Goal: Entertainment & Leisure: Consume media (video, audio)

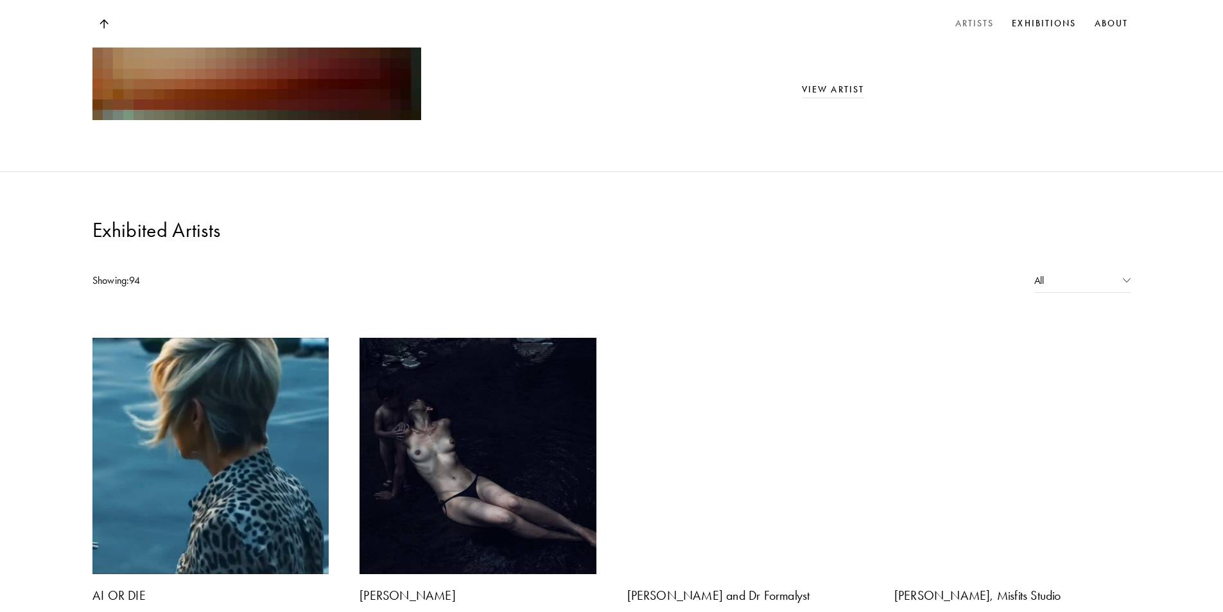
scroll to position [899, 0]
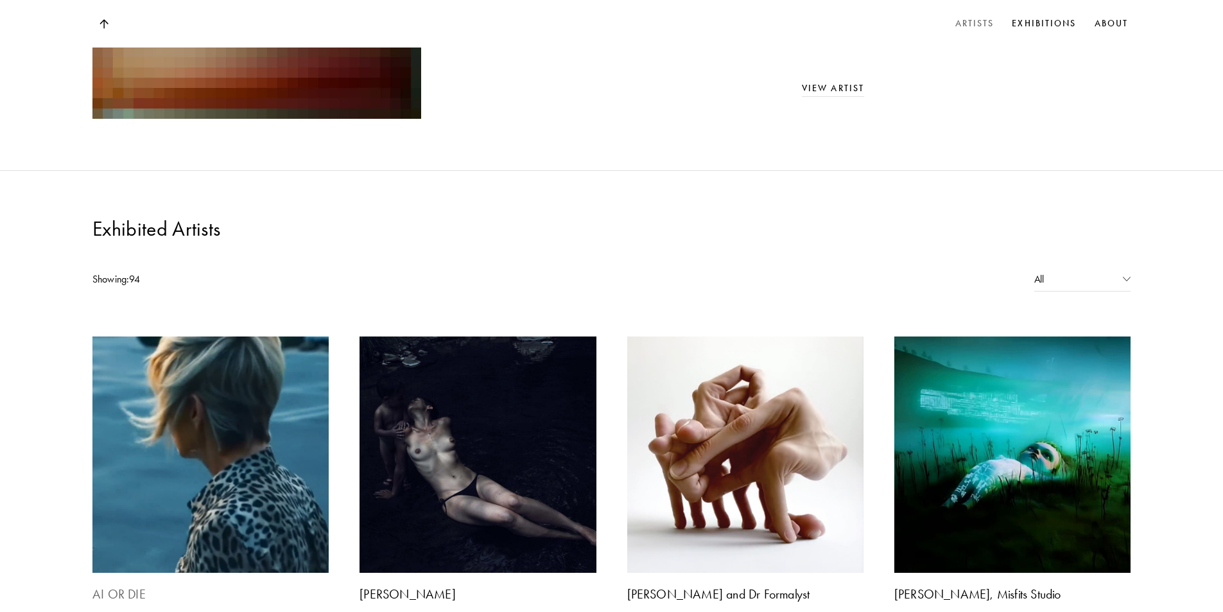
click at [118, 586] on b "AI OR DIE" at bounding box center [118, 593] width 53 height 15
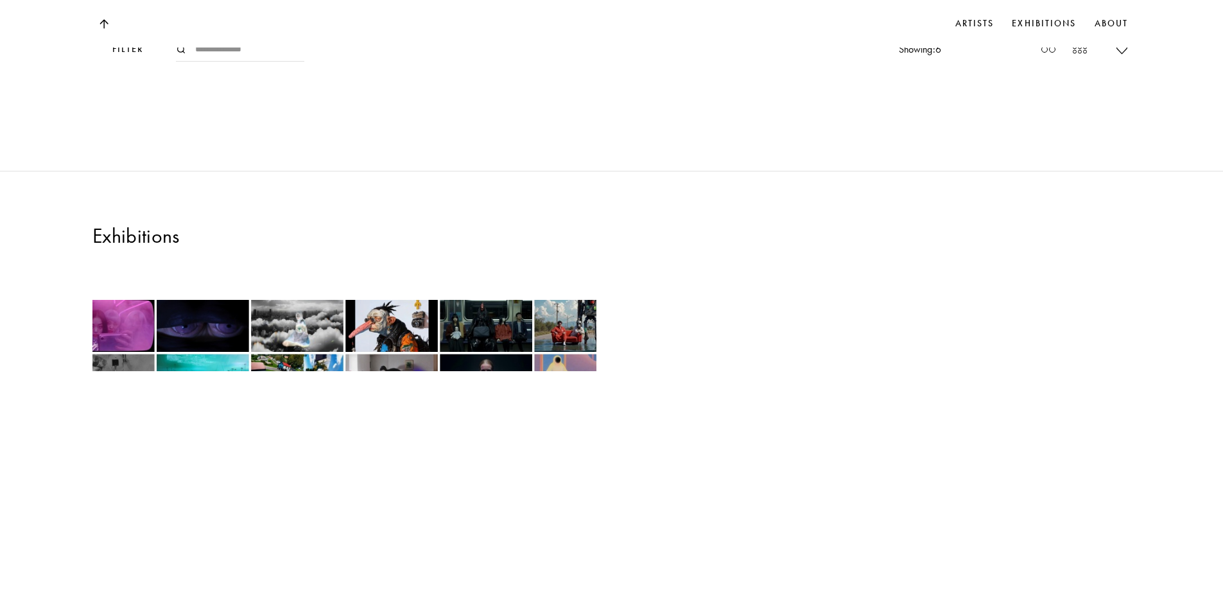
scroll to position [1926, 0]
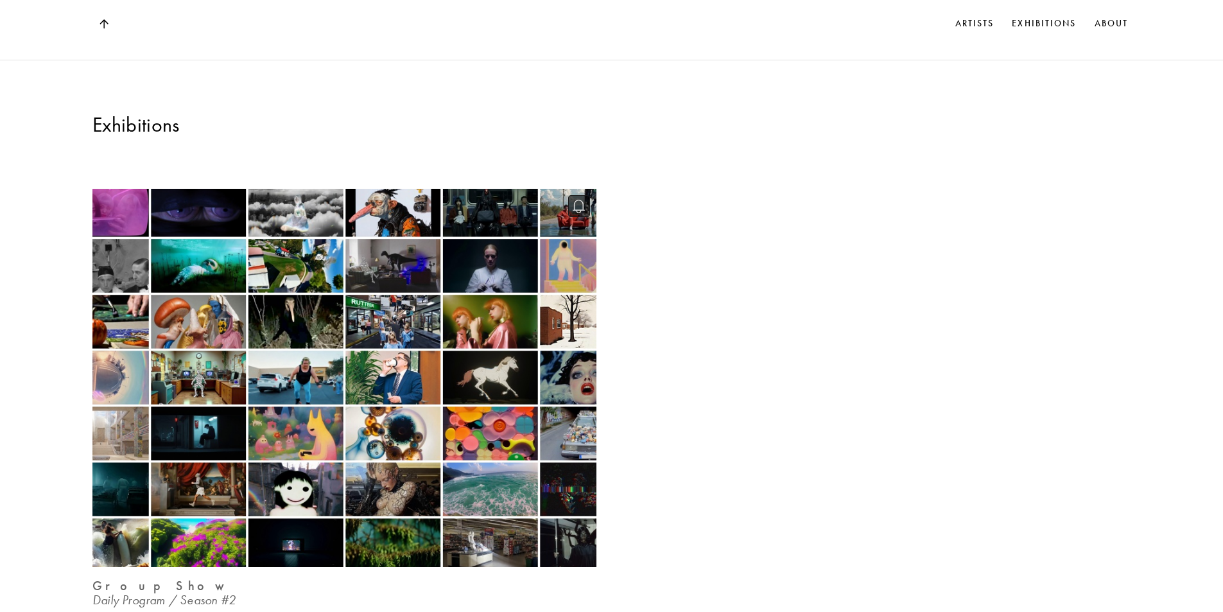
click at [192, 214] on img at bounding box center [344, 378] width 519 height 389
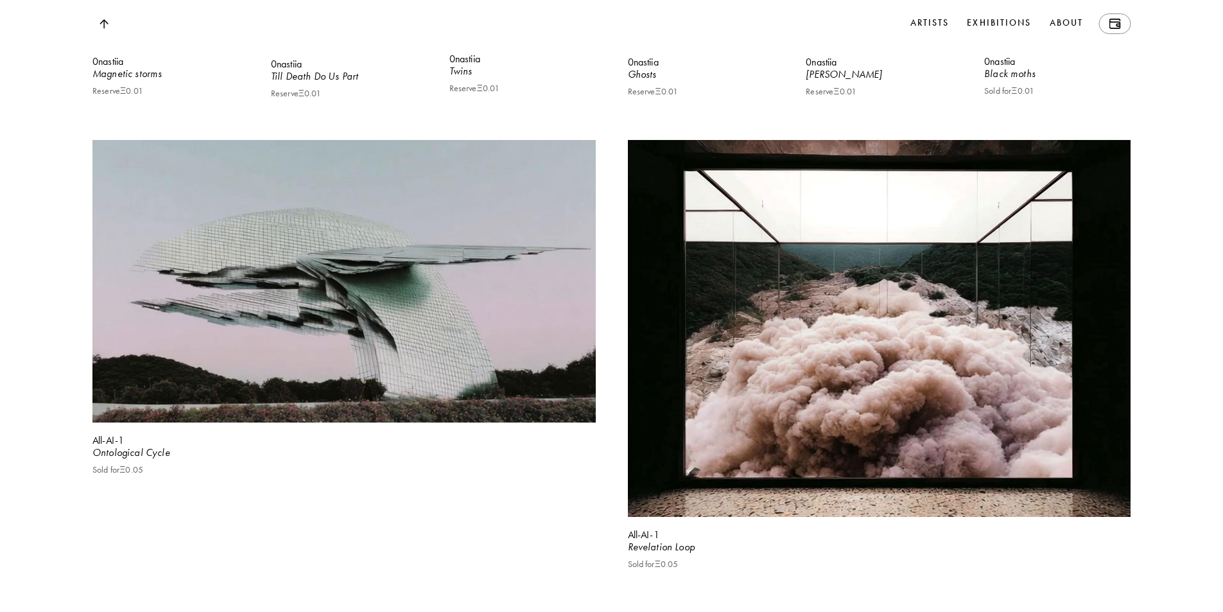
scroll to position [8217, 0]
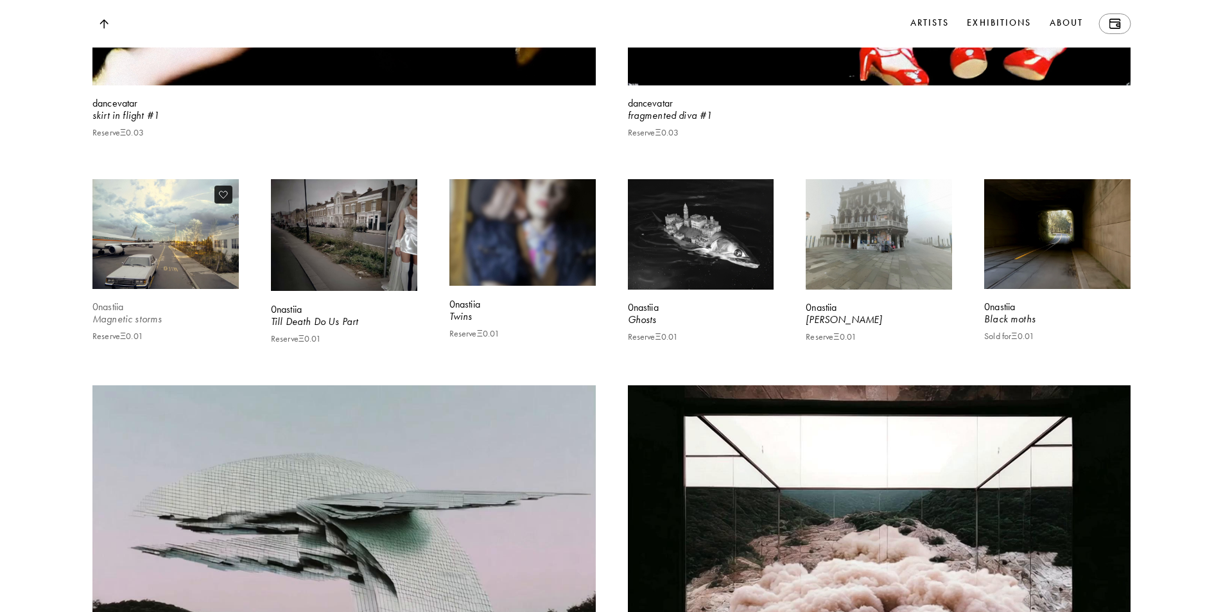
click at [196, 291] on video at bounding box center [166, 234] width 151 height 113
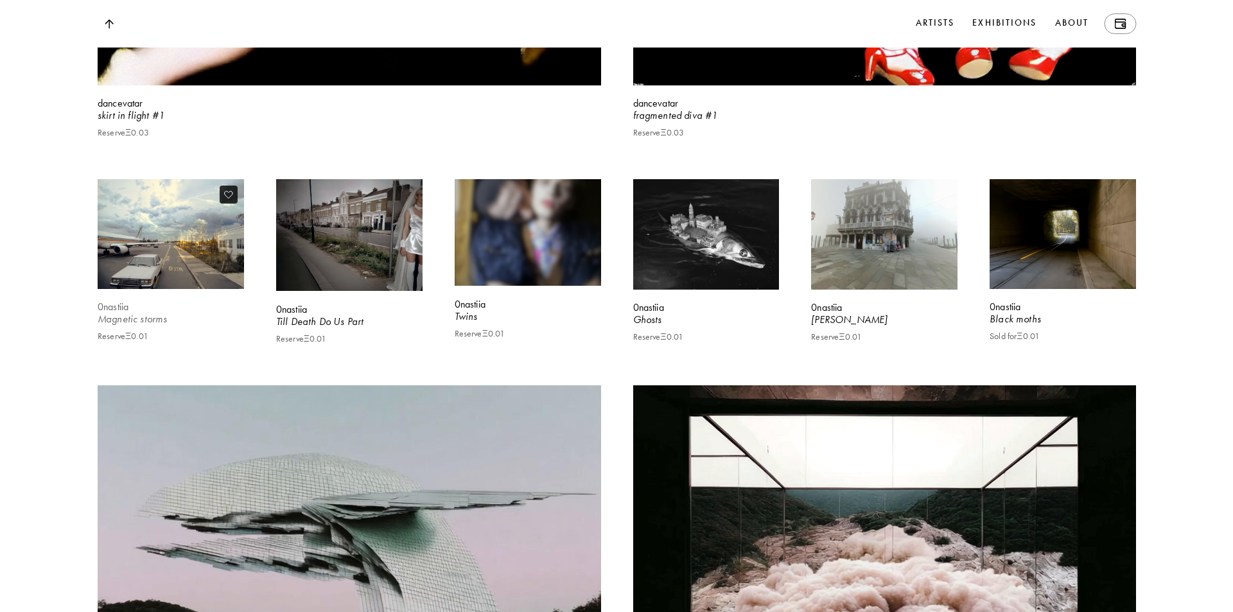
scroll to position [8249, 0]
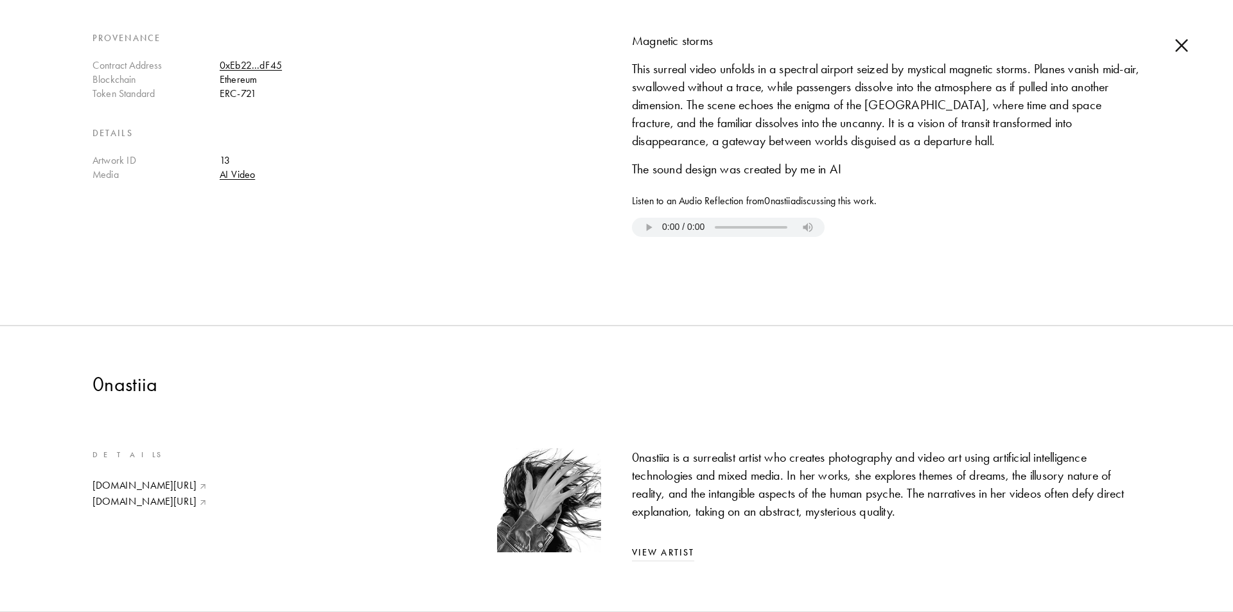
scroll to position [507, 0]
